Goal: Find specific page/section: Find specific page/section

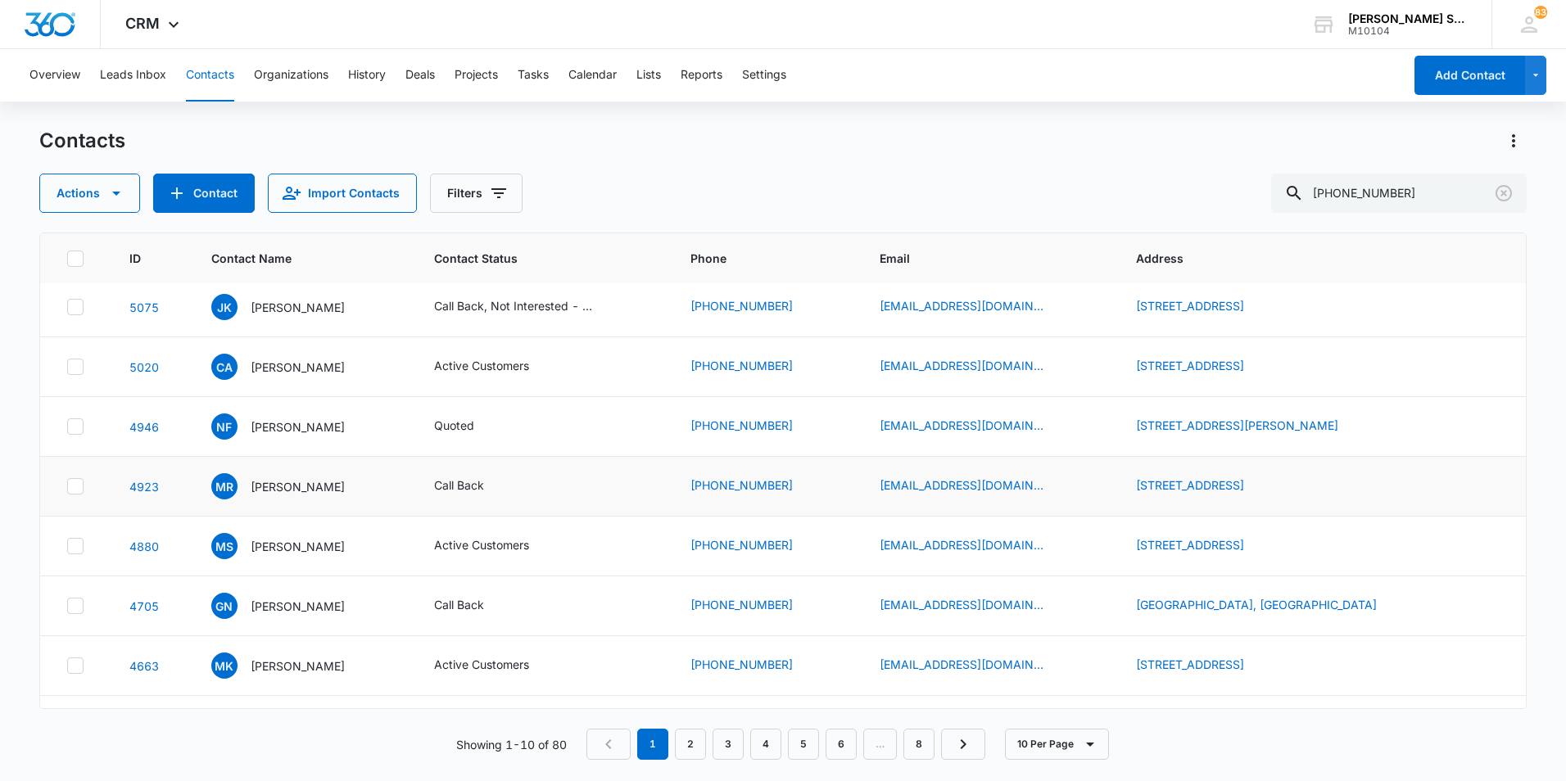
scroll to position [164, 0]
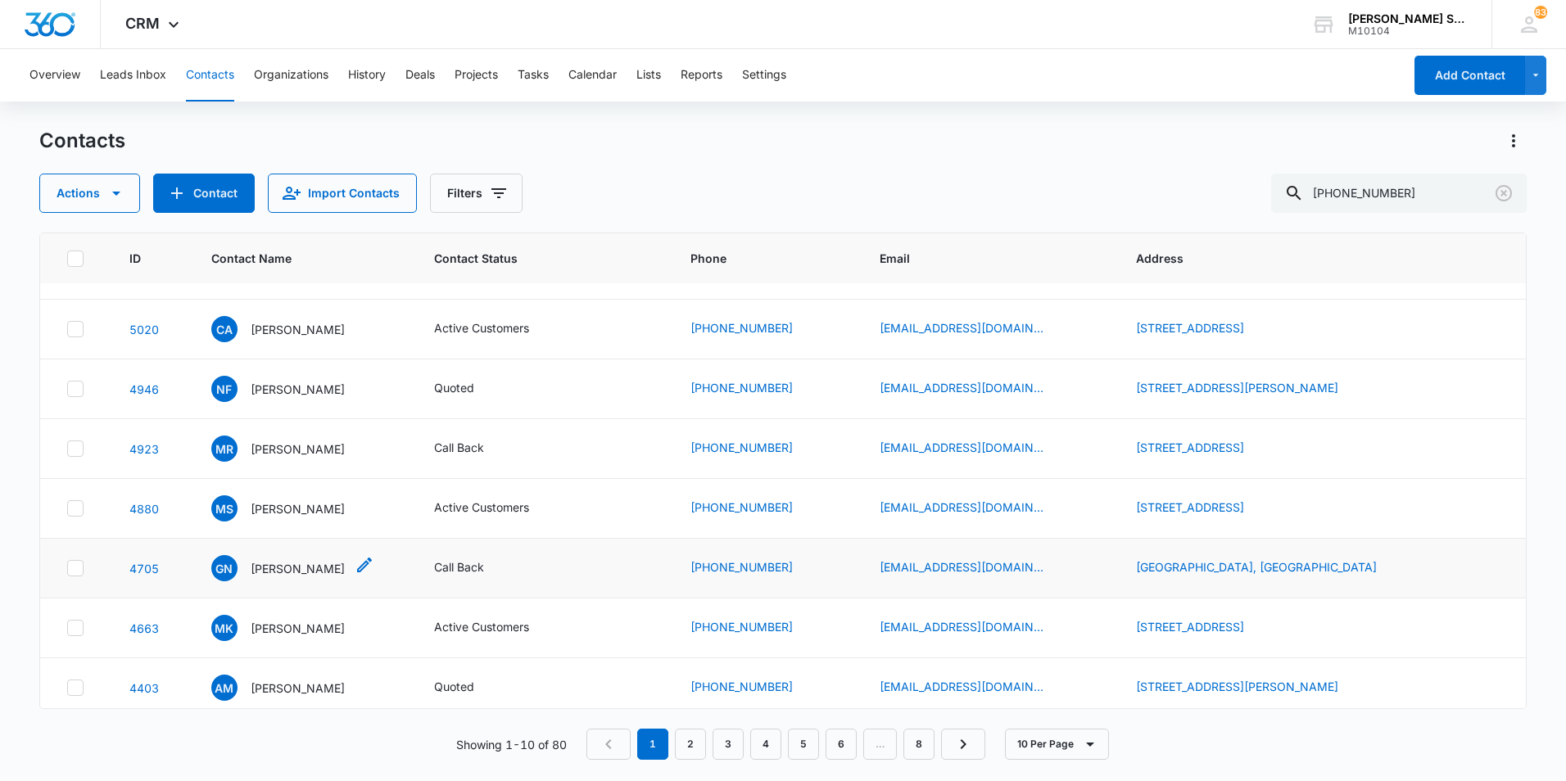
click at [298, 568] on p "[PERSON_NAME]" at bounding box center [298, 568] width 94 height 17
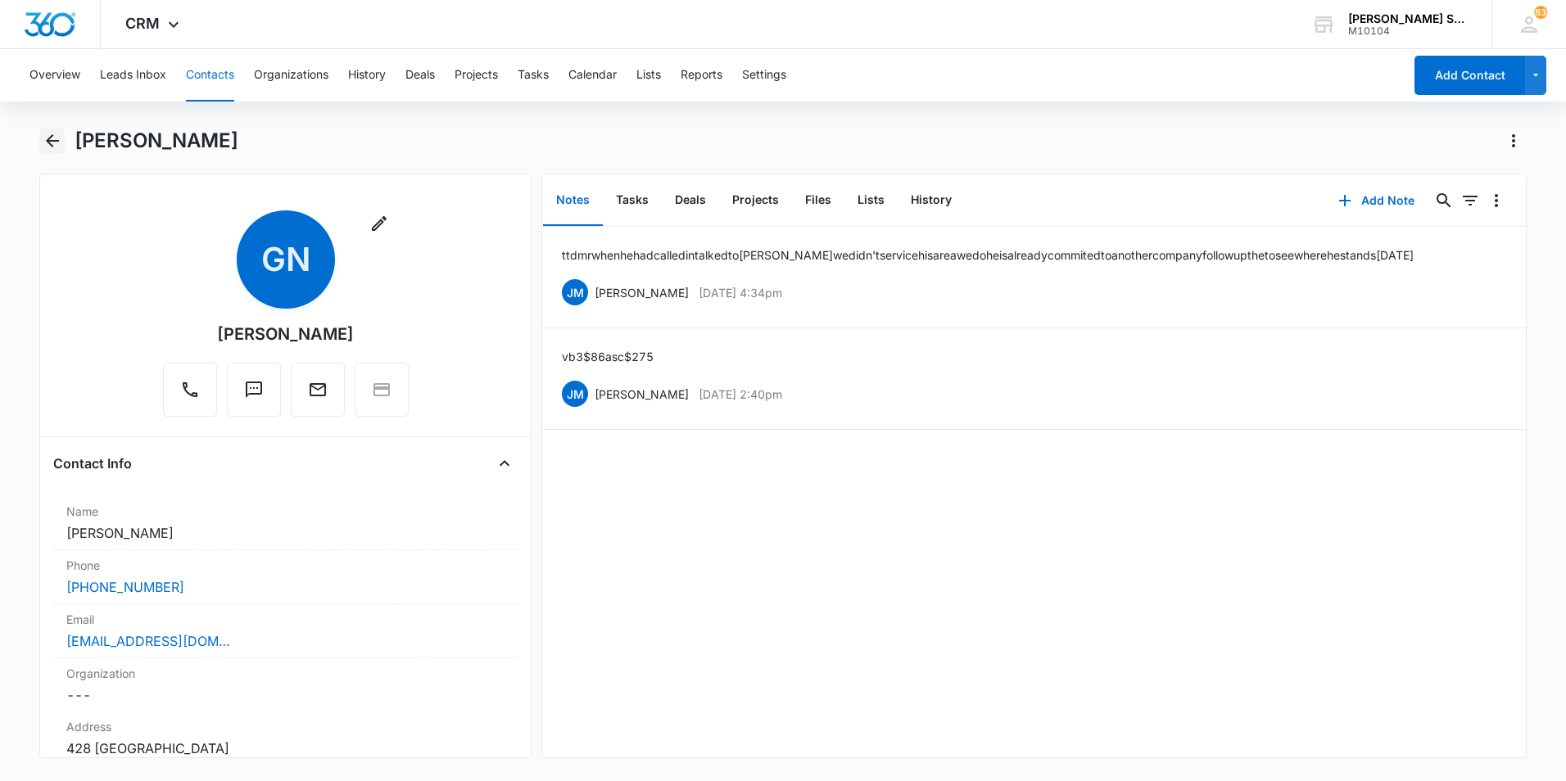
click at [47, 138] on icon "Back" at bounding box center [53, 141] width 20 height 20
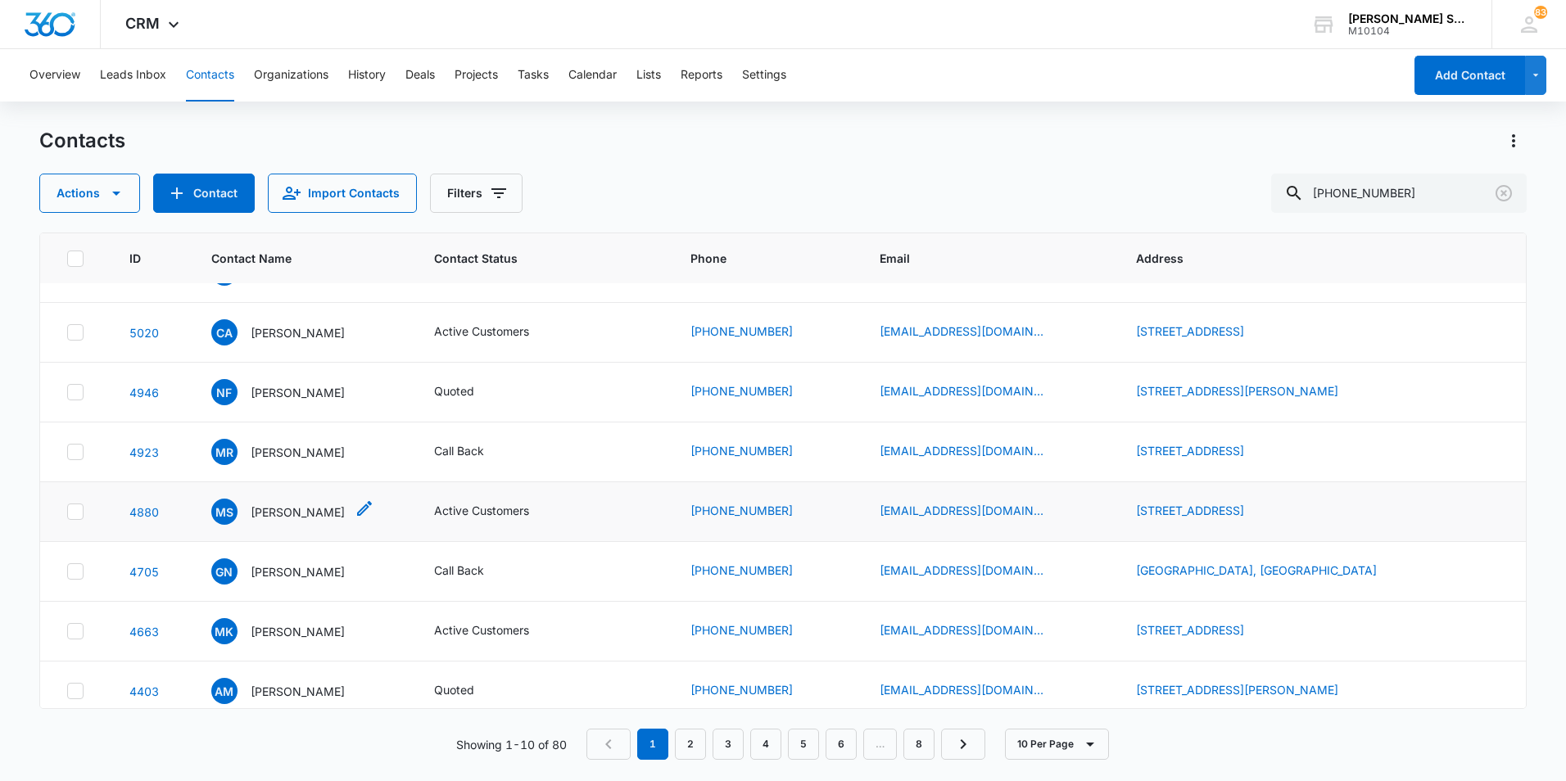
scroll to position [173, 0]
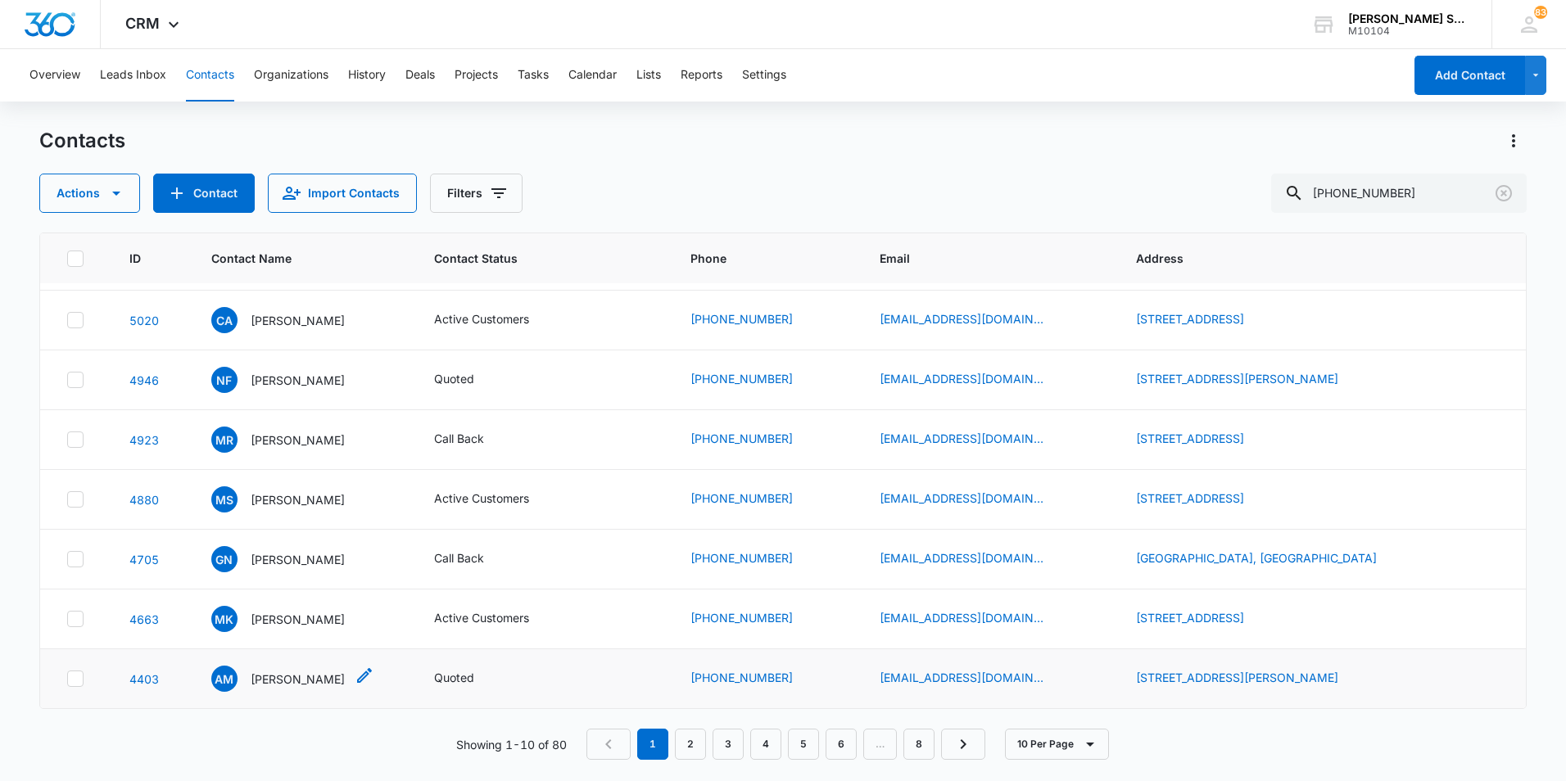
click at [287, 674] on p "[PERSON_NAME]" at bounding box center [298, 679] width 94 height 17
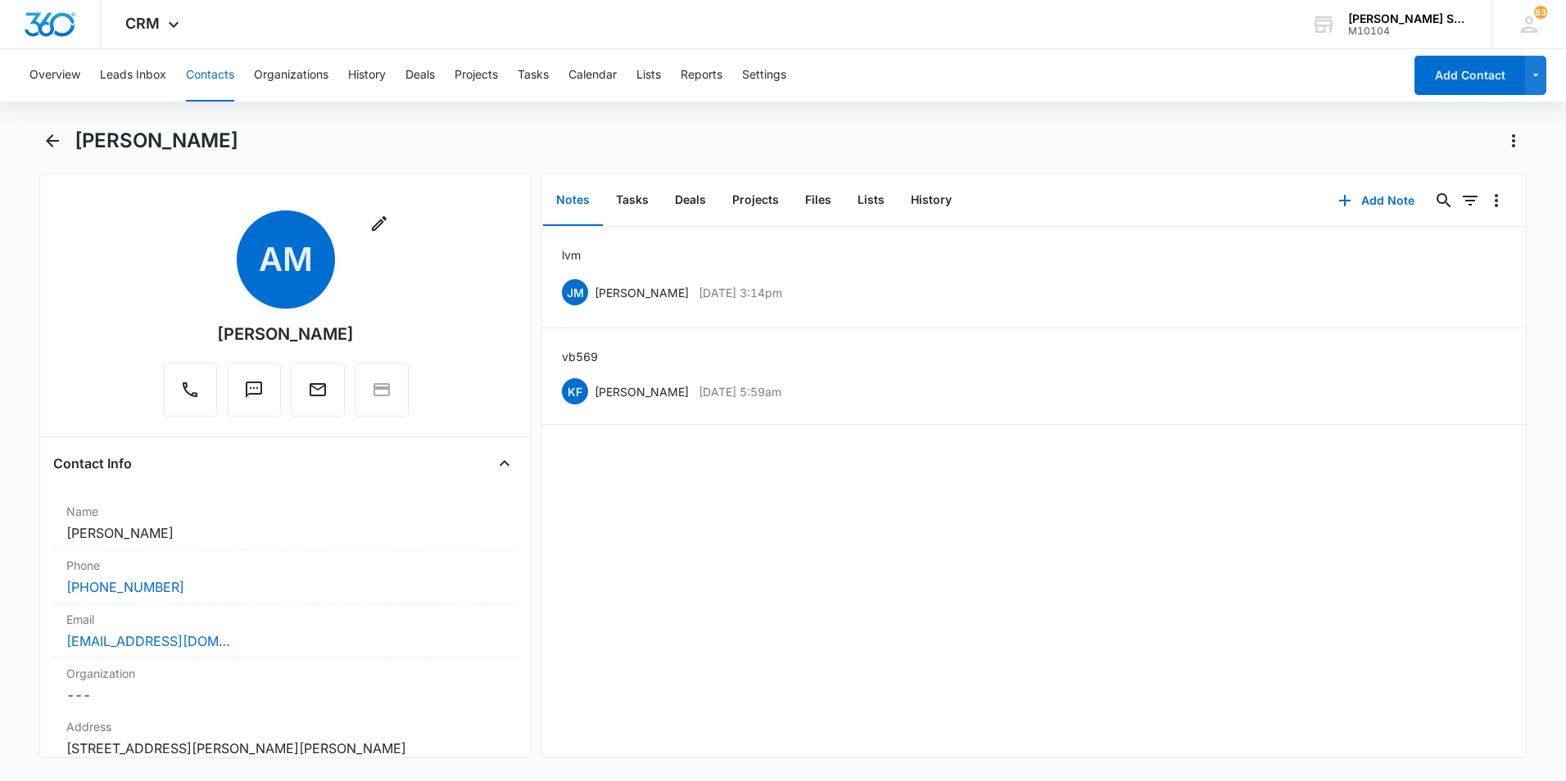
scroll to position [82, 0]
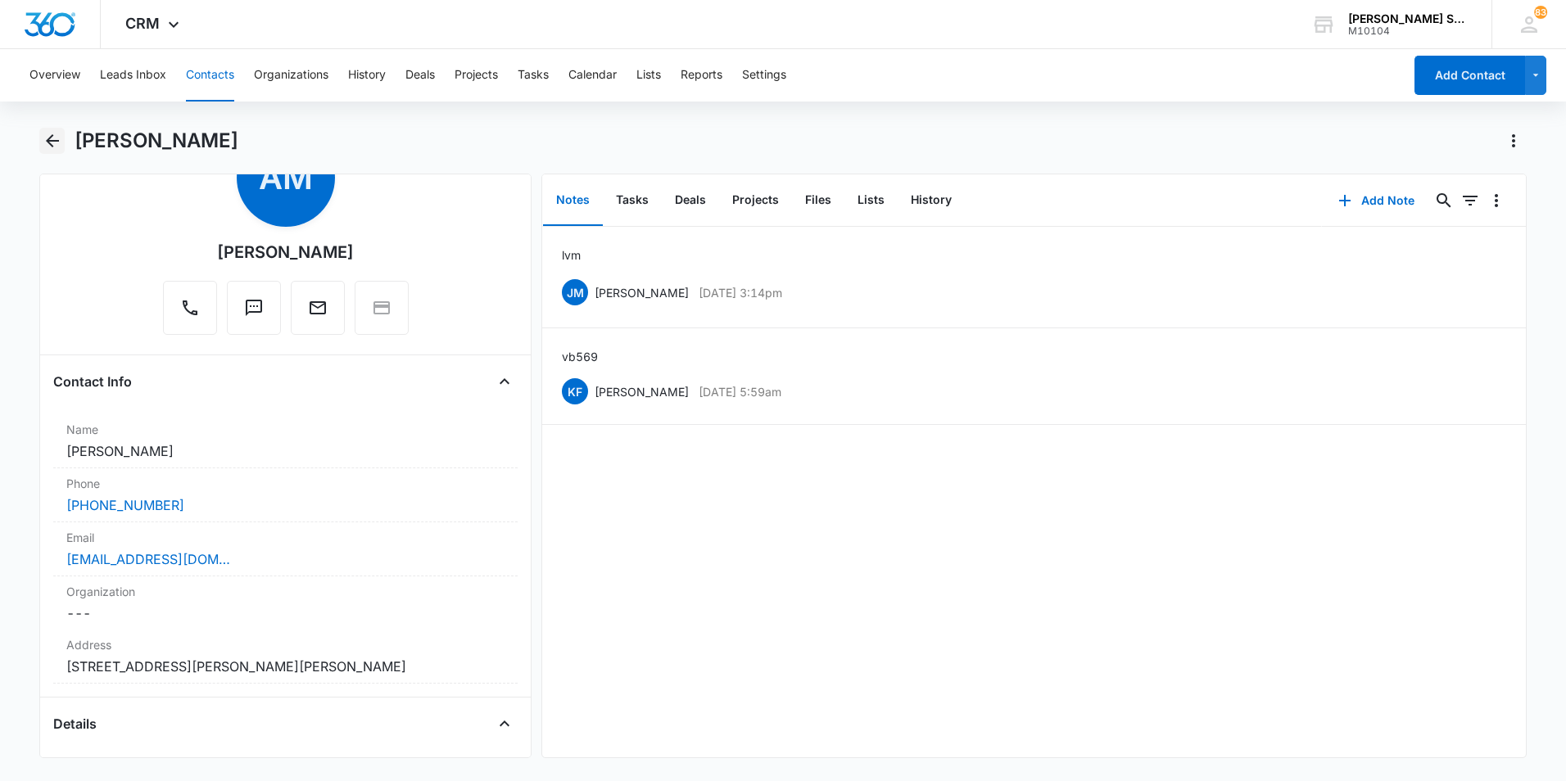
click at [57, 138] on icon "Back" at bounding box center [53, 141] width 20 height 20
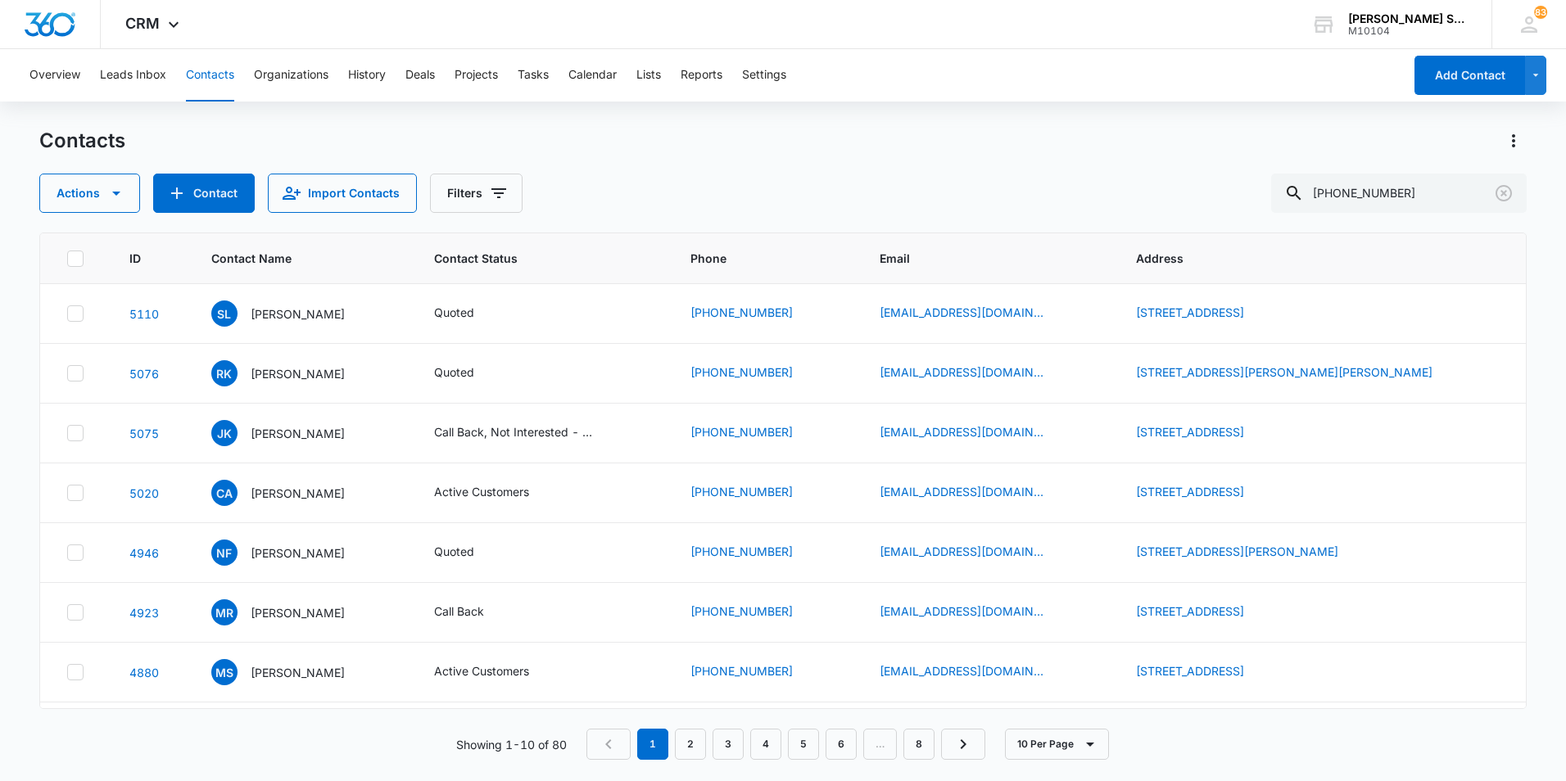
scroll to position [173, 0]
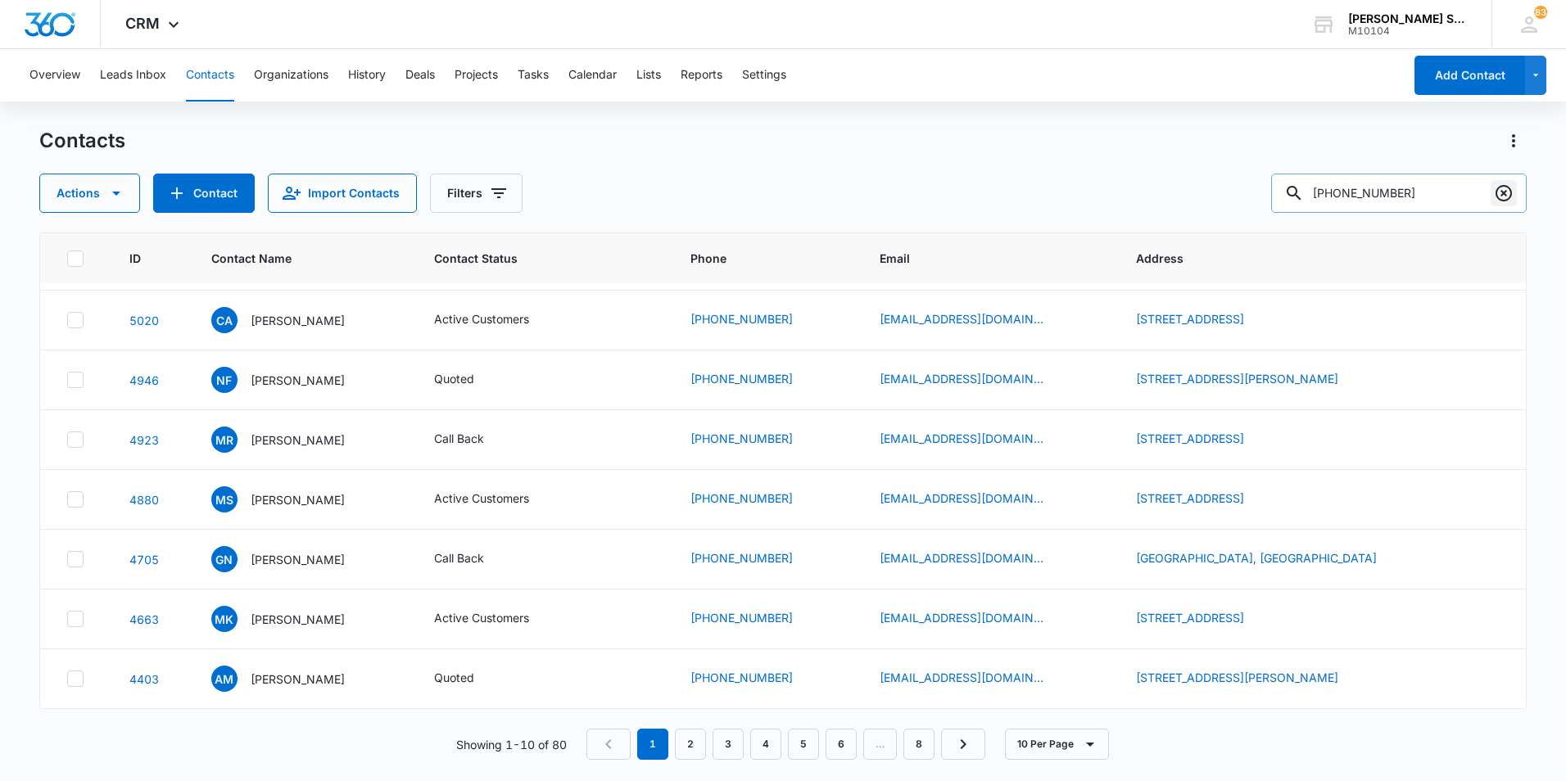
click at [1507, 191] on icon "Clear" at bounding box center [1504, 193] width 20 height 20
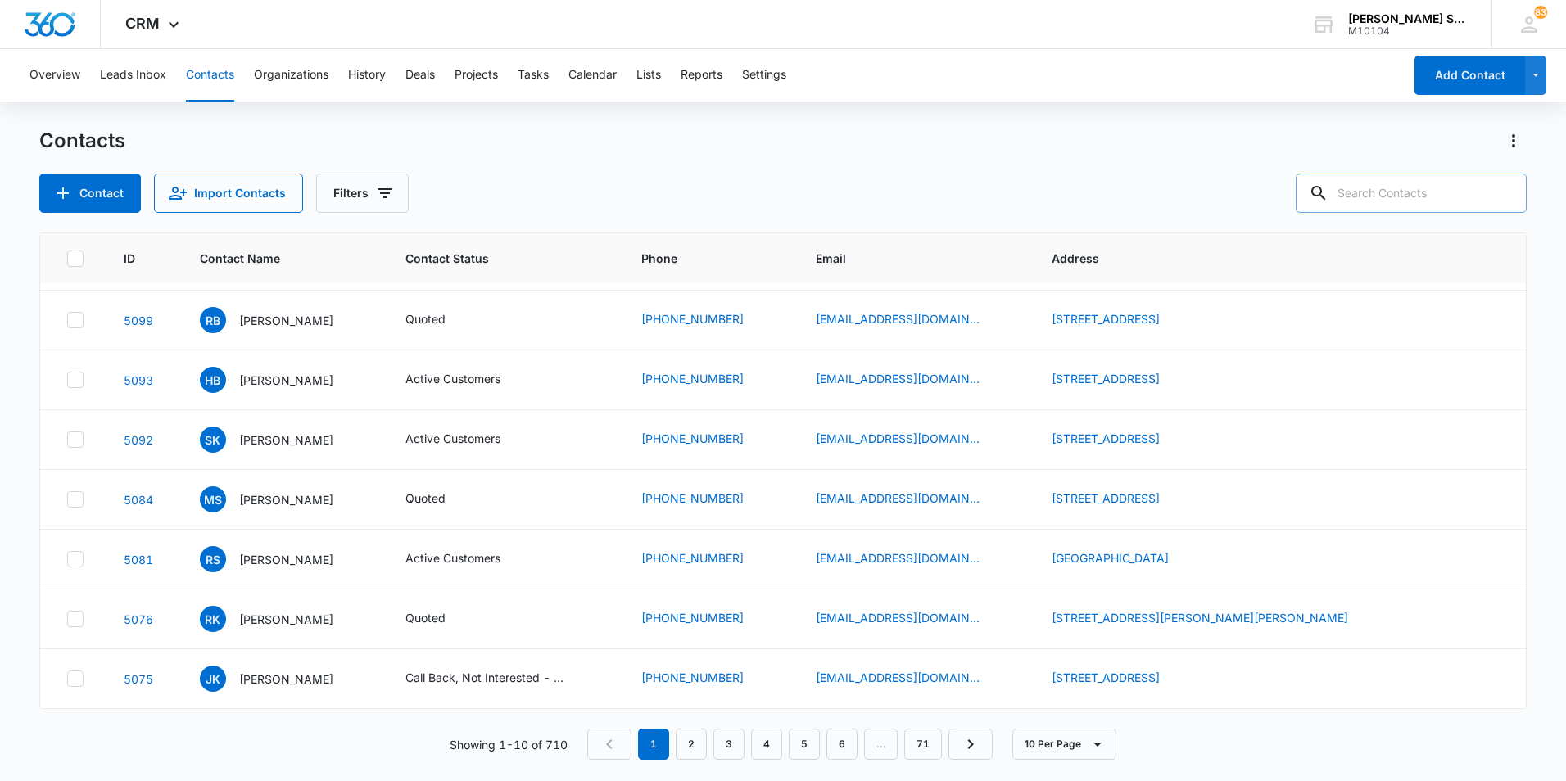
click at [556, 781] on html "CRM Apps Reputation Websites Forms CRM Email Social Content Ads Intelligence Fi…" at bounding box center [783, 390] width 1566 height 781
